Goal: Transaction & Acquisition: Download file/media

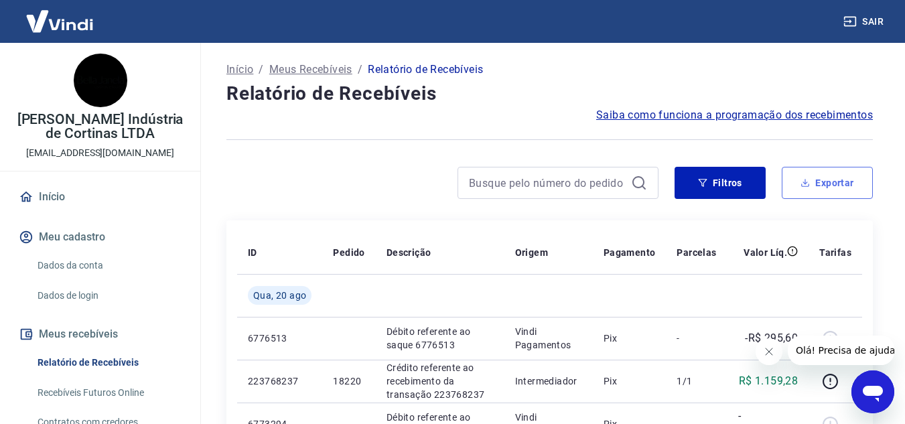
click at [847, 173] on button "Exportar" at bounding box center [826, 183] width 91 height 32
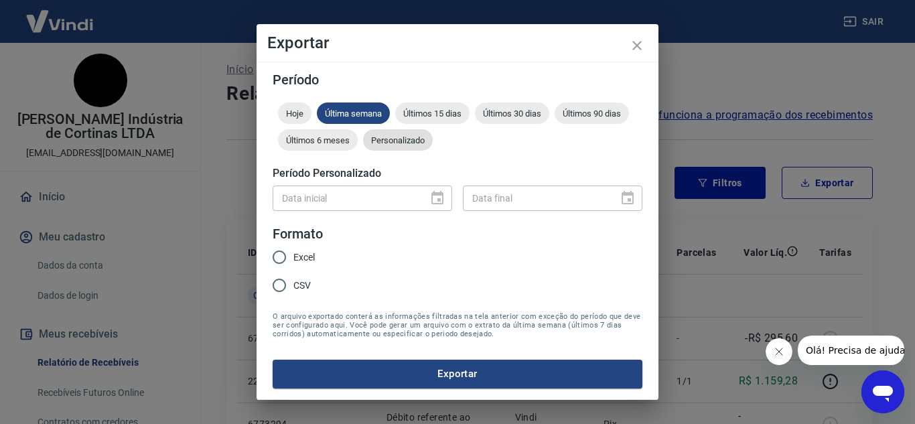
click at [406, 133] on div "Personalizado" at bounding box center [398, 139] width 70 height 21
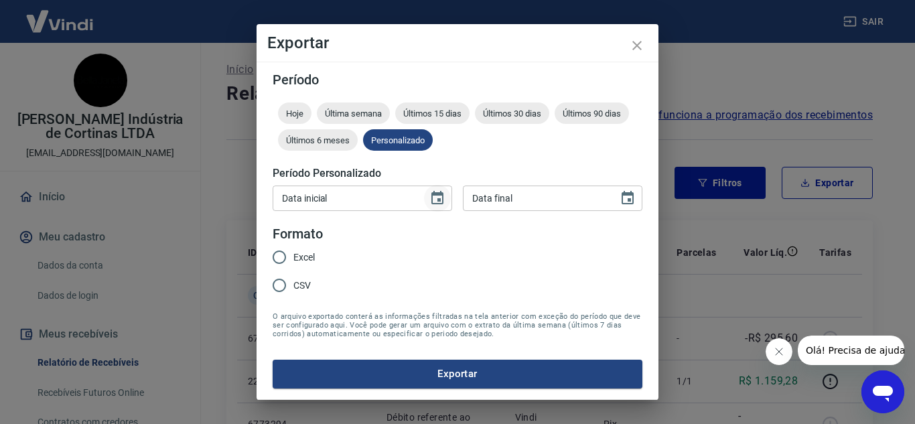
click at [434, 196] on icon "Choose date" at bounding box center [437, 197] width 12 height 13
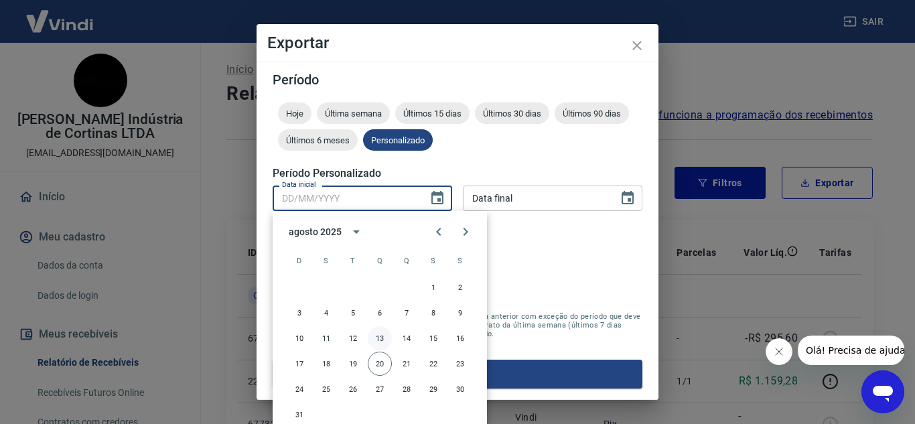
click at [376, 333] on button "13" at bounding box center [380, 338] width 24 height 24
type input "[DATE]"
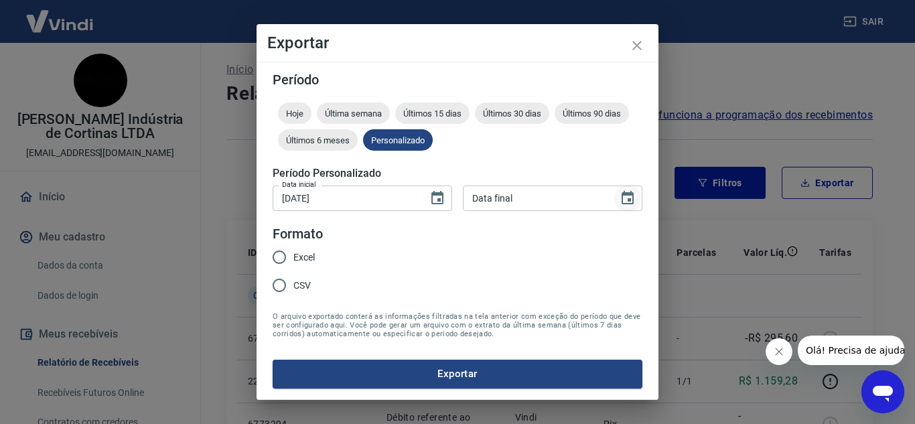
click at [619, 201] on button "Choose date" at bounding box center [627, 198] width 27 height 27
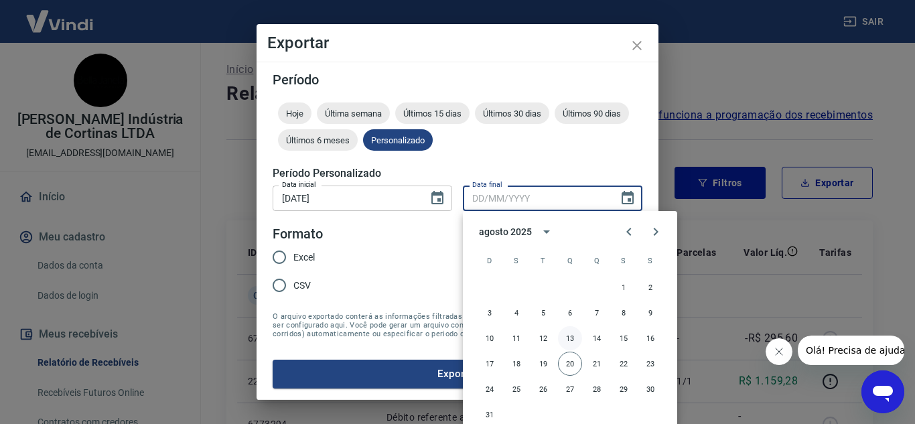
click at [569, 333] on button "13" at bounding box center [570, 338] width 24 height 24
type input "[DATE]"
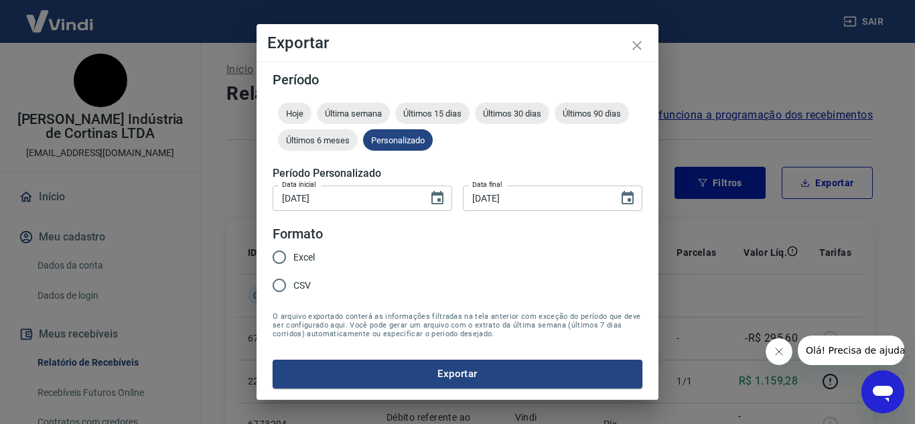
click at [291, 257] on input "Excel" at bounding box center [279, 257] width 28 height 28
radio input "true"
click at [455, 375] on button "Exportar" at bounding box center [458, 374] width 370 height 28
